Goal: Task Accomplishment & Management: Use online tool/utility

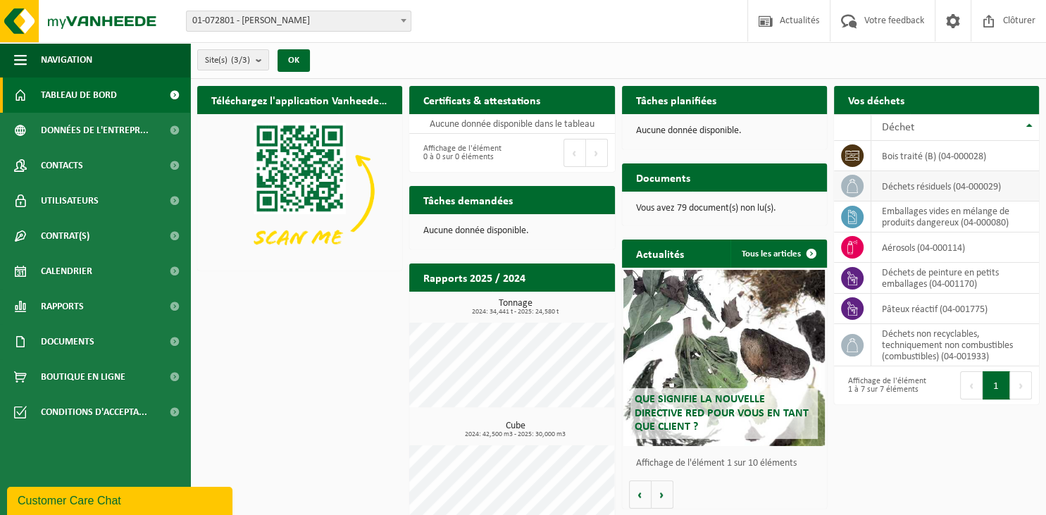
click at [923, 187] on td "déchets résiduels (04-000029)" at bounding box center [955, 186] width 168 height 30
click at [852, 182] on icon at bounding box center [852, 186] width 14 height 14
click at [851, 185] on icon at bounding box center [852, 186] width 14 height 14
click at [970, 188] on td "déchets résiduels (04-000029)" at bounding box center [955, 186] width 168 height 30
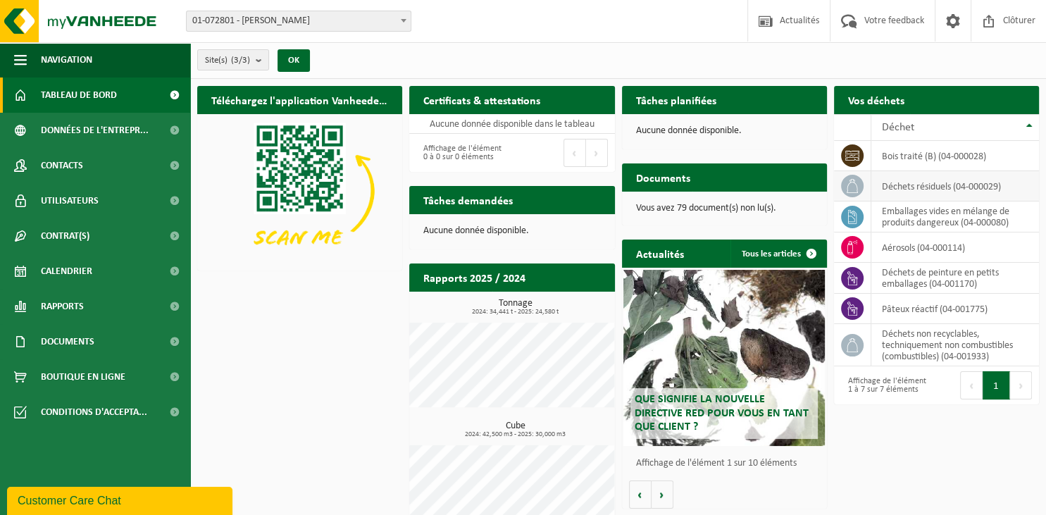
click at [854, 187] on icon at bounding box center [852, 186] width 14 height 14
click at [855, 190] on icon at bounding box center [852, 186] width 14 height 14
click at [892, 188] on td "déchets résiduels (04-000029)" at bounding box center [955, 186] width 168 height 30
click at [845, 189] on icon at bounding box center [852, 186] width 14 height 14
click at [929, 125] on div "Déchet" at bounding box center [951, 127] width 139 height 11
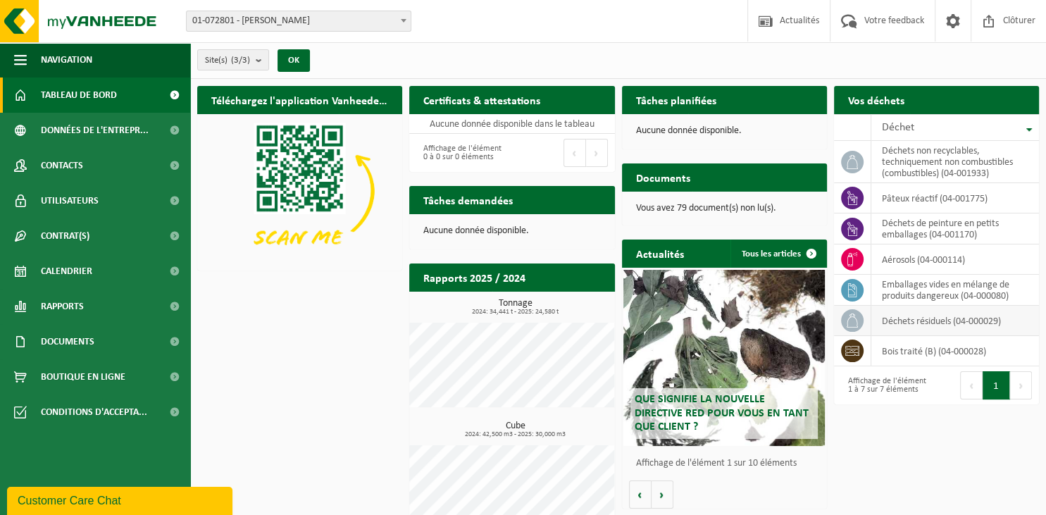
click at [849, 320] on icon at bounding box center [852, 320] width 14 height 14
click at [878, 320] on td "déchets résiduels (04-000029)" at bounding box center [955, 321] width 168 height 30
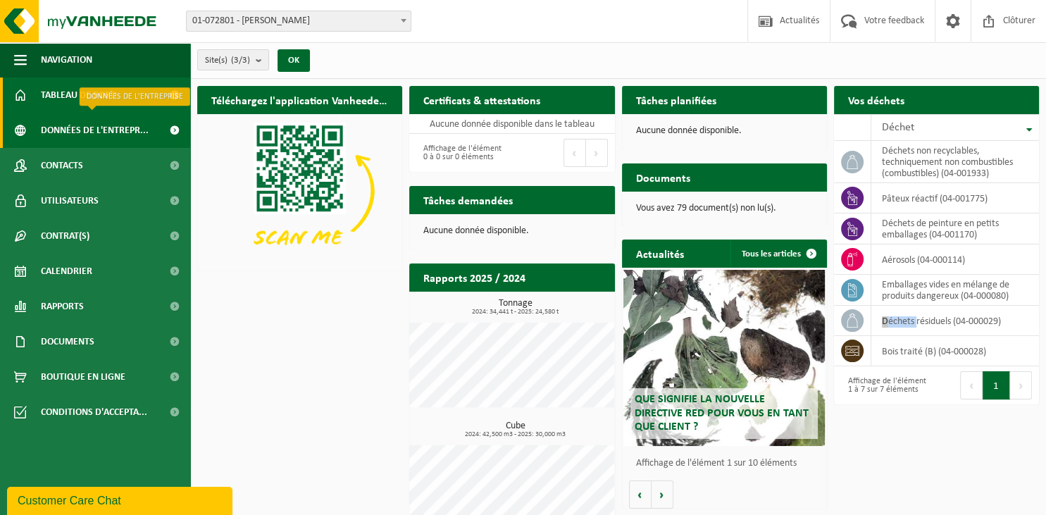
click at [80, 132] on span "Données de l'entrepr..." at bounding box center [95, 130] width 108 height 35
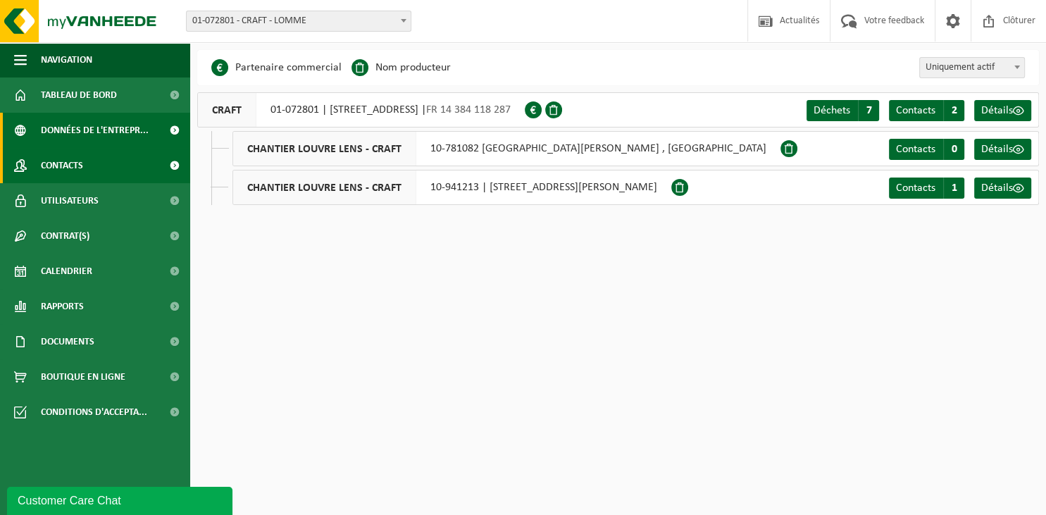
click at [75, 170] on span "Contacts" at bounding box center [62, 165] width 42 height 35
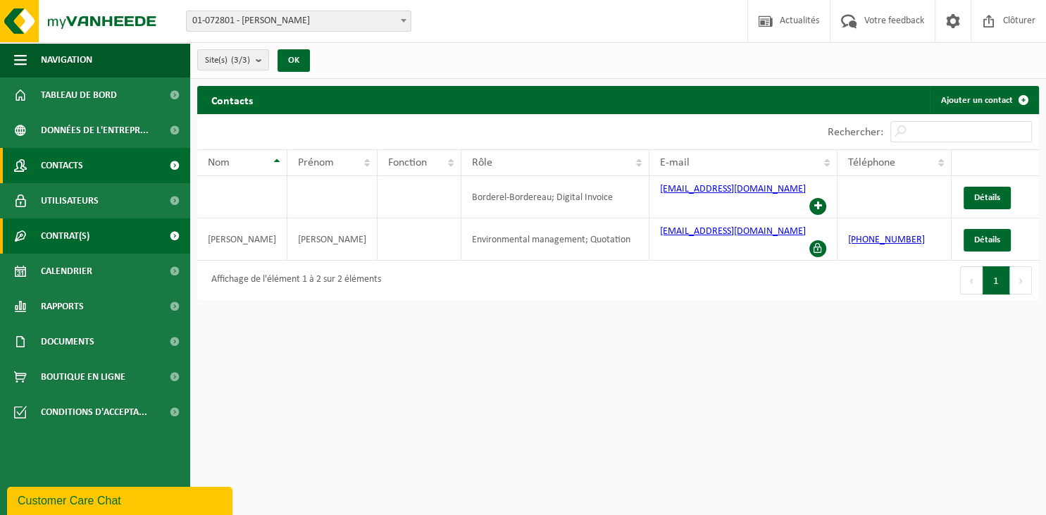
click at [77, 220] on span "Contrat(s)" at bounding box center [65, 235] width 49 height 35
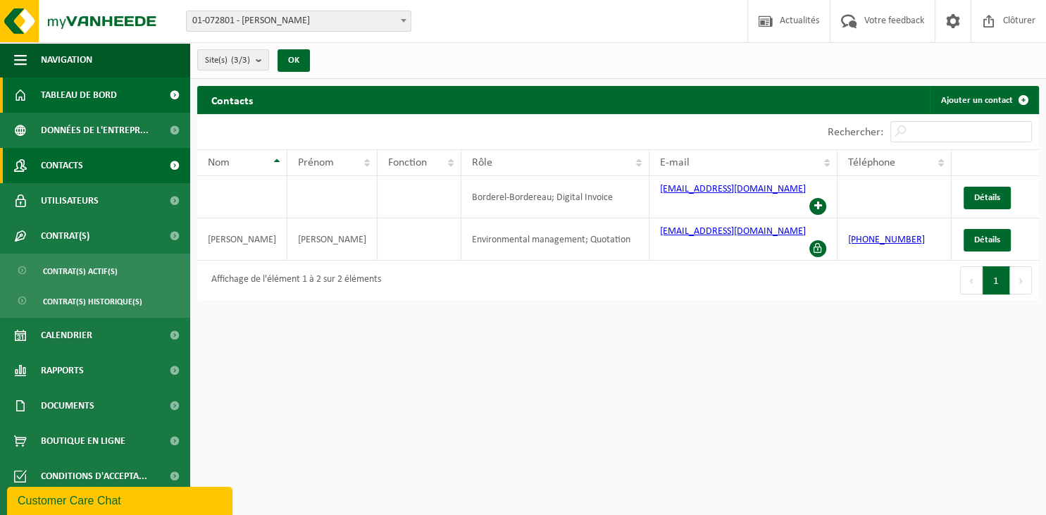
click at [58, 100] on span "Tableau de bord" at bounding box center [79, 94] width 76 height 35
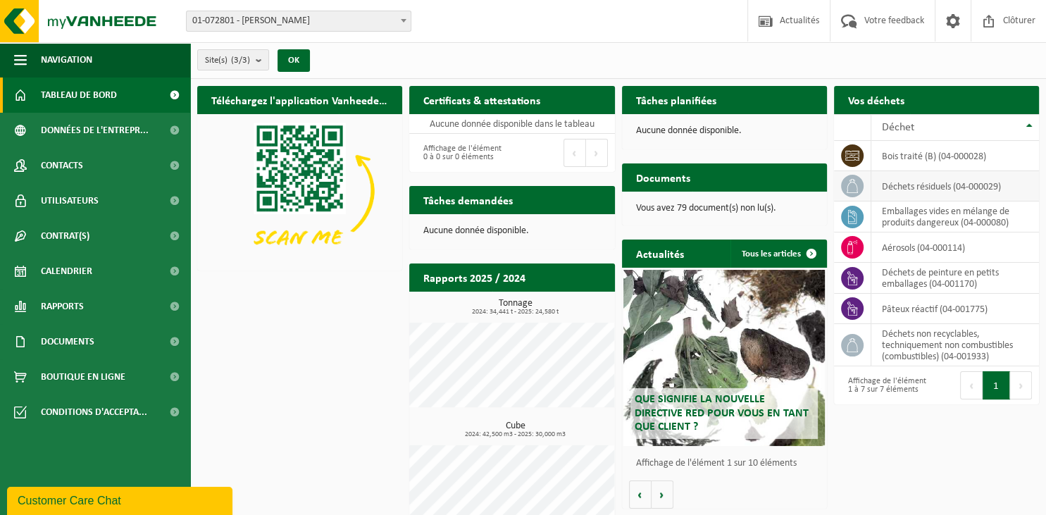
click at [880, 193] on td "déchets résiduels (04-000029)" at bounding box center [955, 186] width 168 height 30
click at [855, 186] on icon at bounding box center [852, 186] width 14 height 14
click at [921, 176] on td "déchets résiduels (04-000029)" at bounding box center [955, 186] width 168 height 30
click at [913, 186] on td "déchets résiduels (04-000029)" at bounding box center [955, 186] width 168 height 30
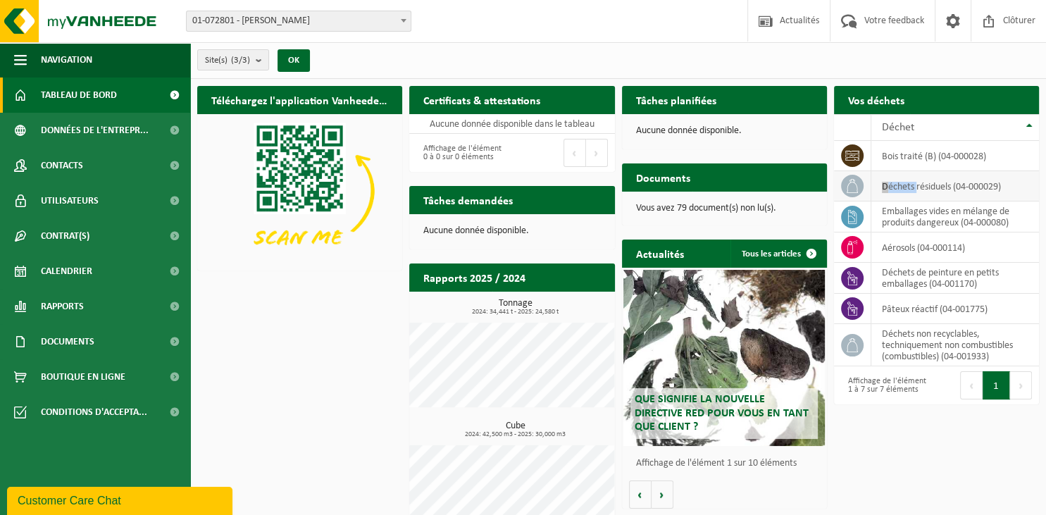
click at [853, 182] on icon at bounding box center [852, 186] width 11 height 14
click at [853, 185] on icon at bounding box center [852, 186] width 14 height 14
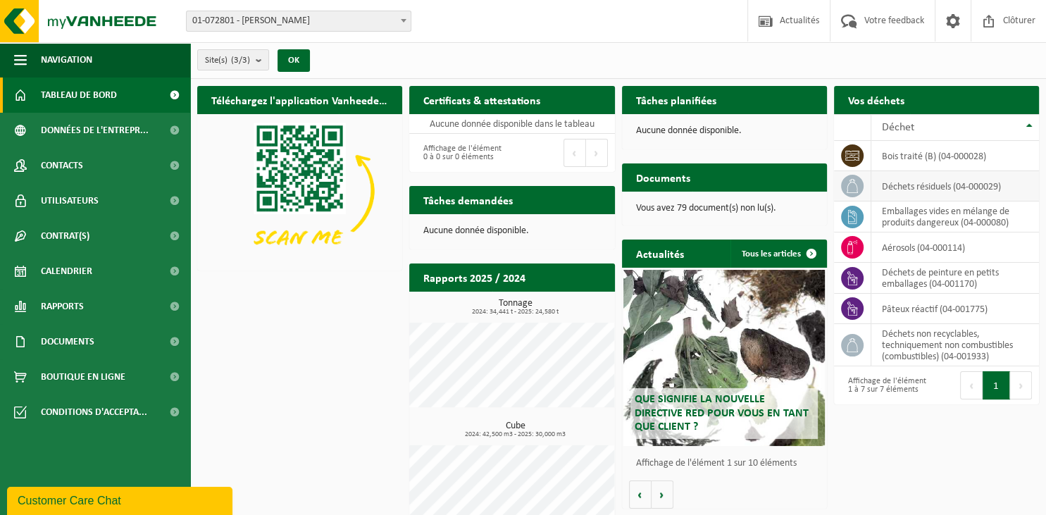
click at [853, 185] on icon at bounding box center [852, 186] width 14 height 14
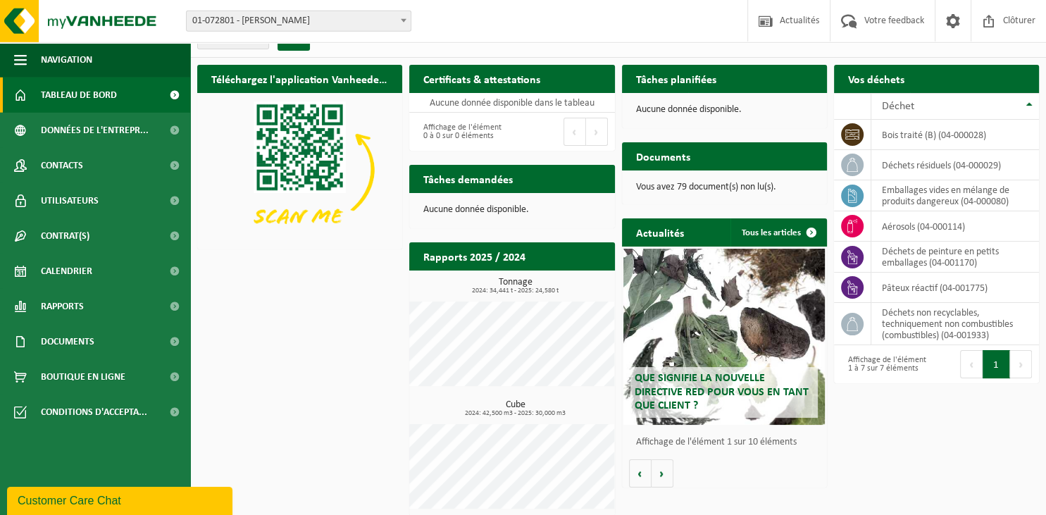
scroll to position [28, 0]
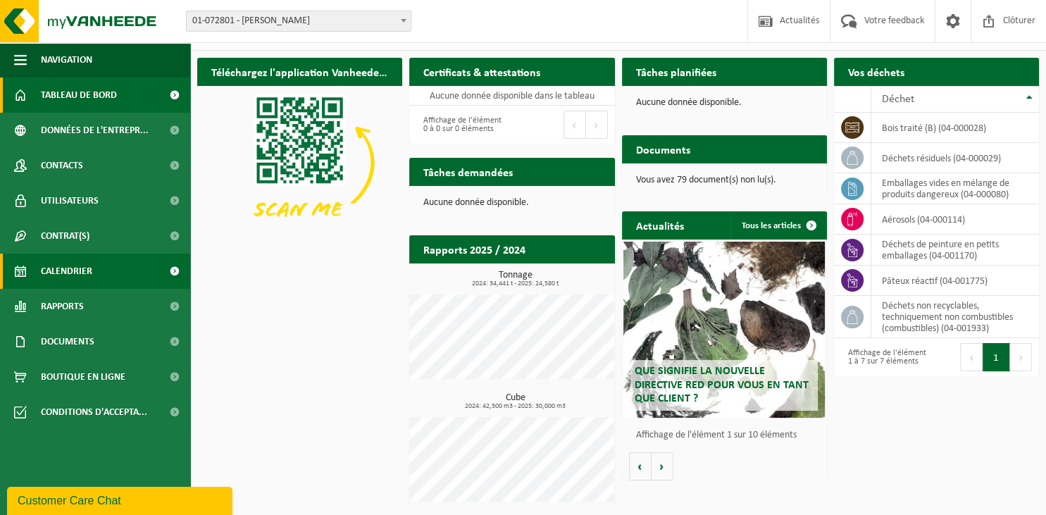
click at [94, 263] on link "Calendrier" at bounding box center [95, 271] width 190 height 35
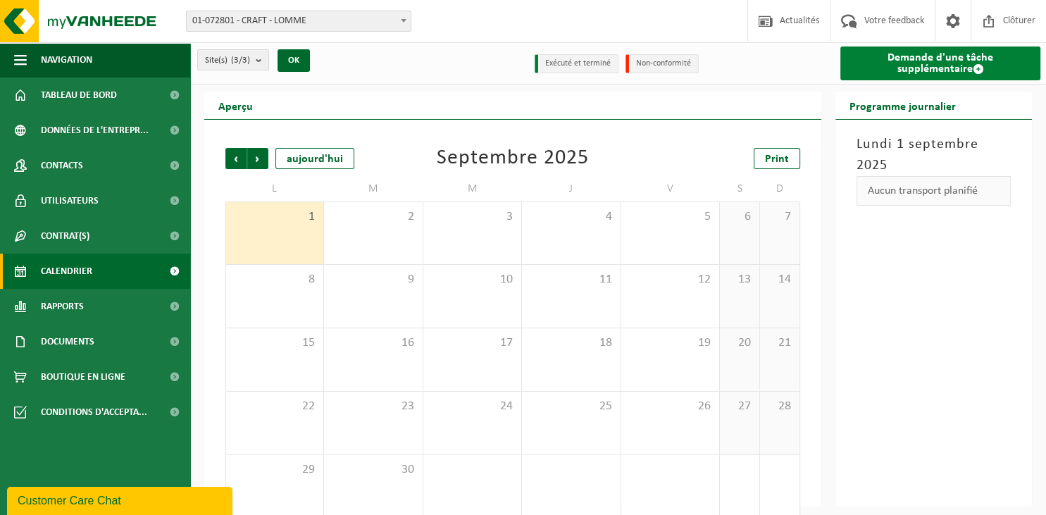
click at [897, 68] on link "Demande d'une tâche supplémentaire" at bounding box center [940, 63] width 200 height 34
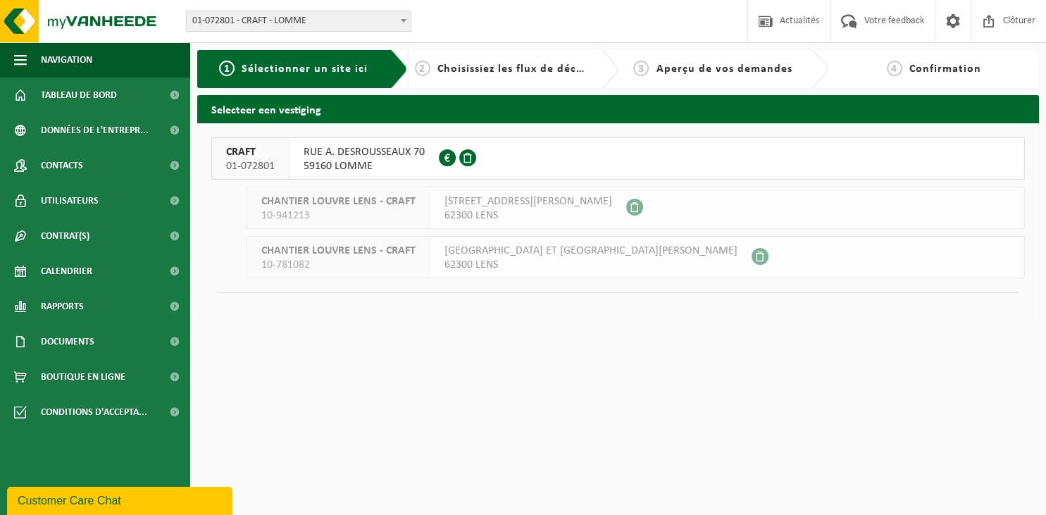
click at [459, 162] on div at bounding box center [459, 158] width 41 height 41
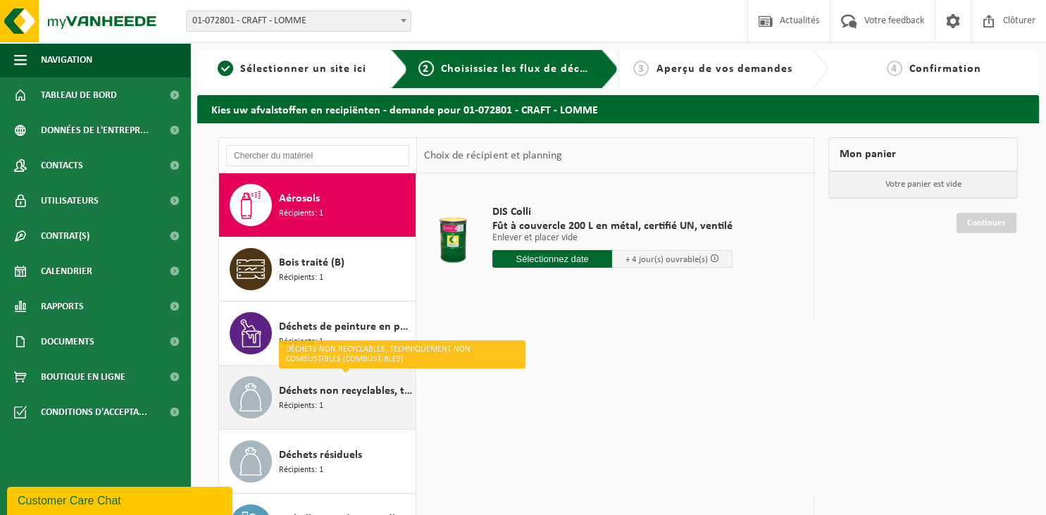
scroll to position [24, 0]
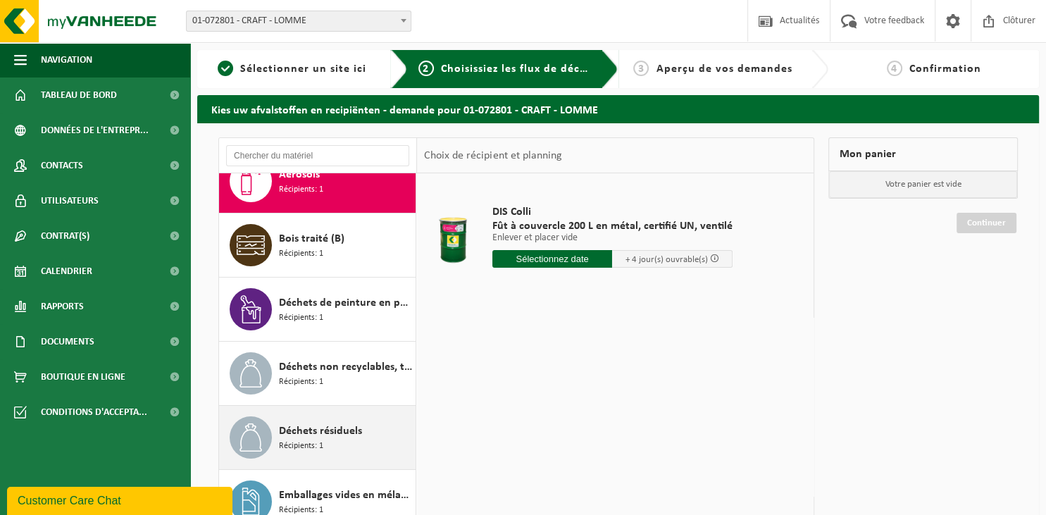
click at [324, 432] on span "Déchets résiduels" at bounding box center [320, 431] width 83 height 17
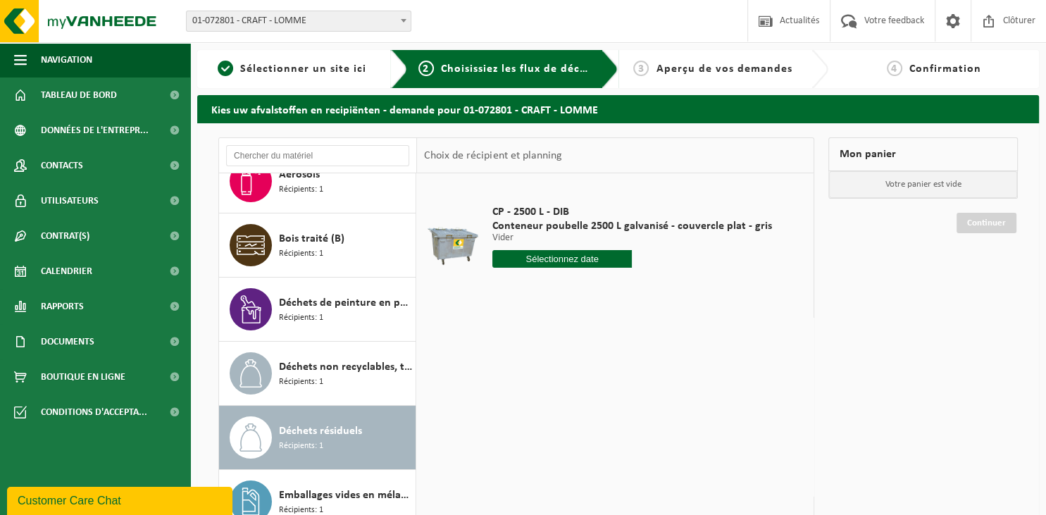
click at [559, 259] on input "text" at bounding box center [562, 259] width 140 height 18
click at [558, 341] on div "3" at bounding box center [554, 338] width 25 height 23
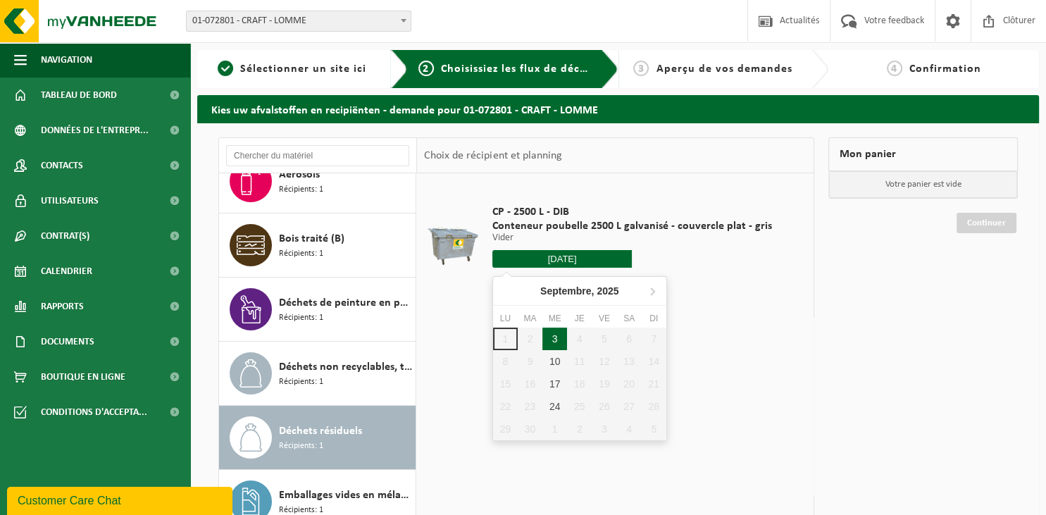
type input "à partir de 2025-09-03"
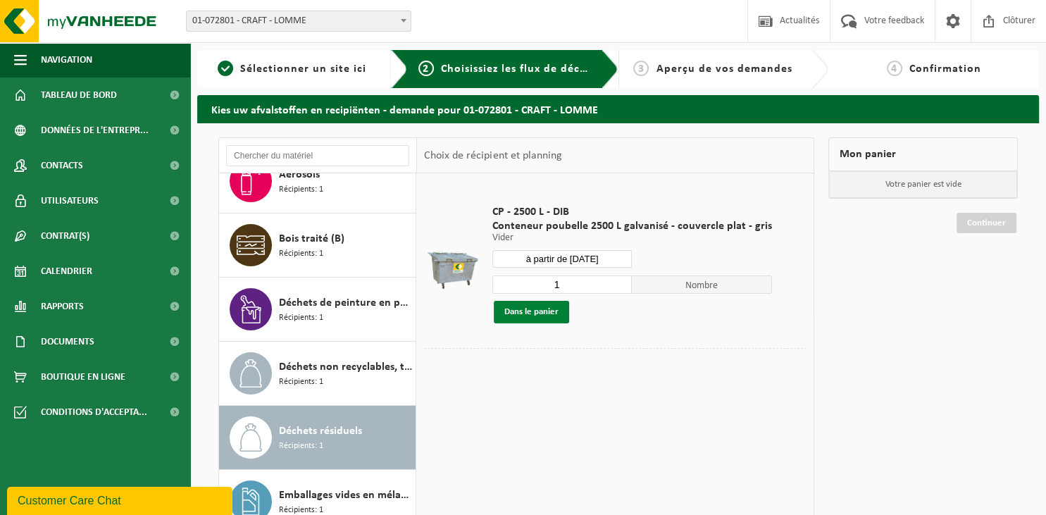
click at [551, 313] on button "Dans le panier" at bounding box center [531, 312] width 75 height 23
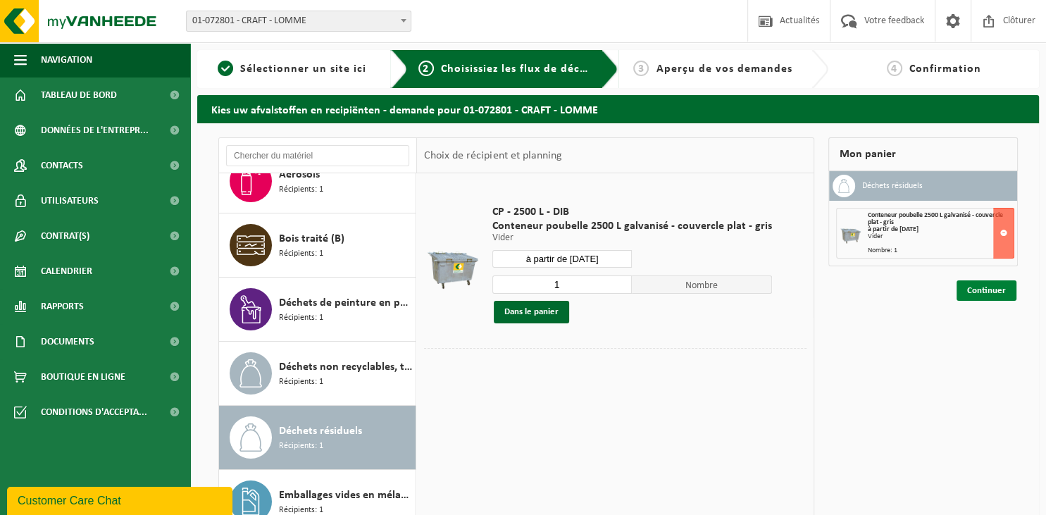
click at [982, 290] on link "Continuer" at bounding box center [986, 290] width 60 height 20
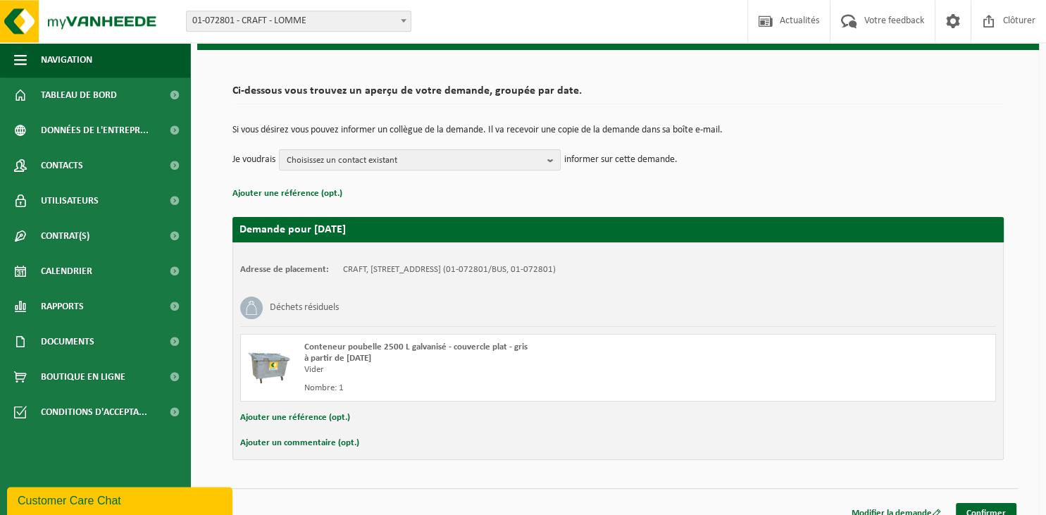
scroll to position [81, 0]
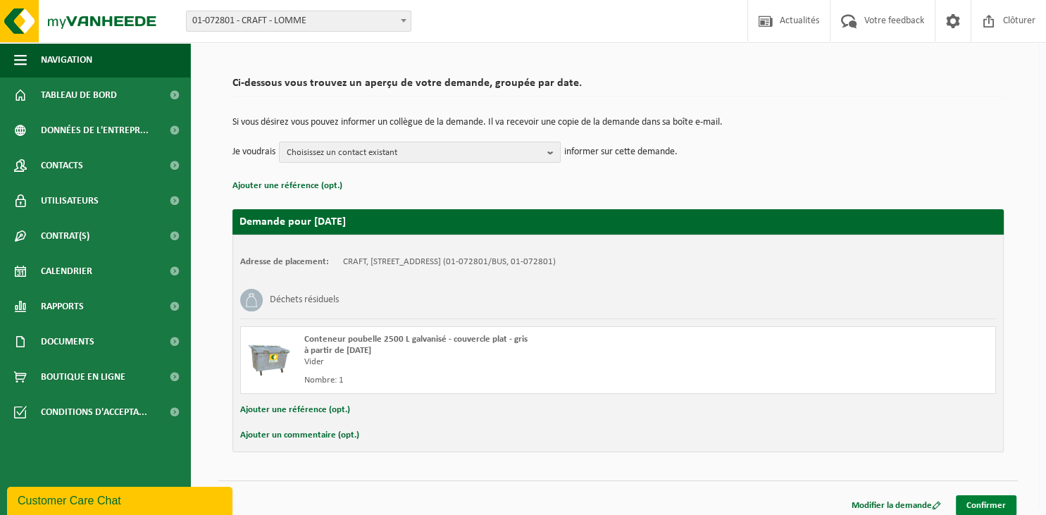
click at [968, 504] on link "Confirmer" at bounding box center [986, 505] width 61 height 20
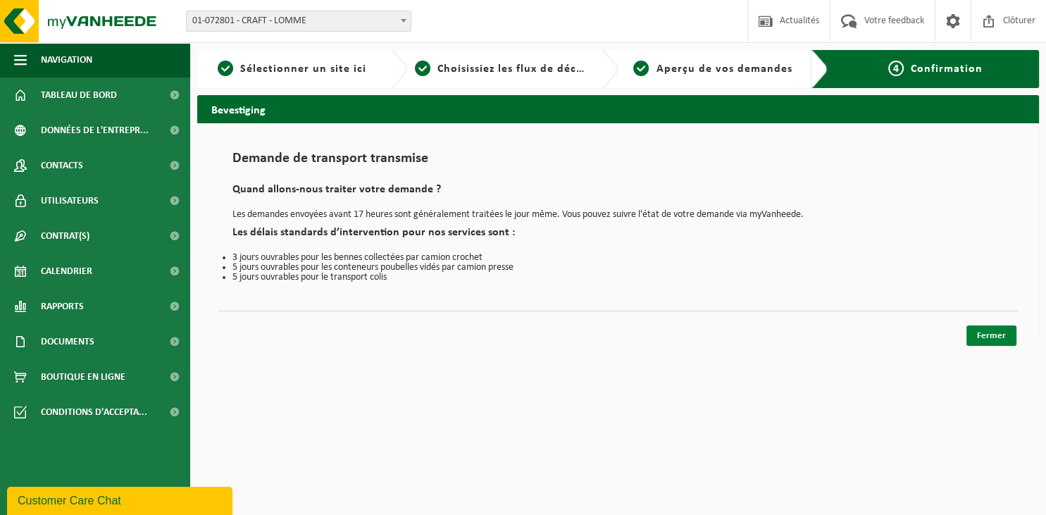
click at [983, 335] on link "Fermer" at bounding box center [991, 335] width 50 height 20
